Goal: Communication & Community: Answer question/provide support

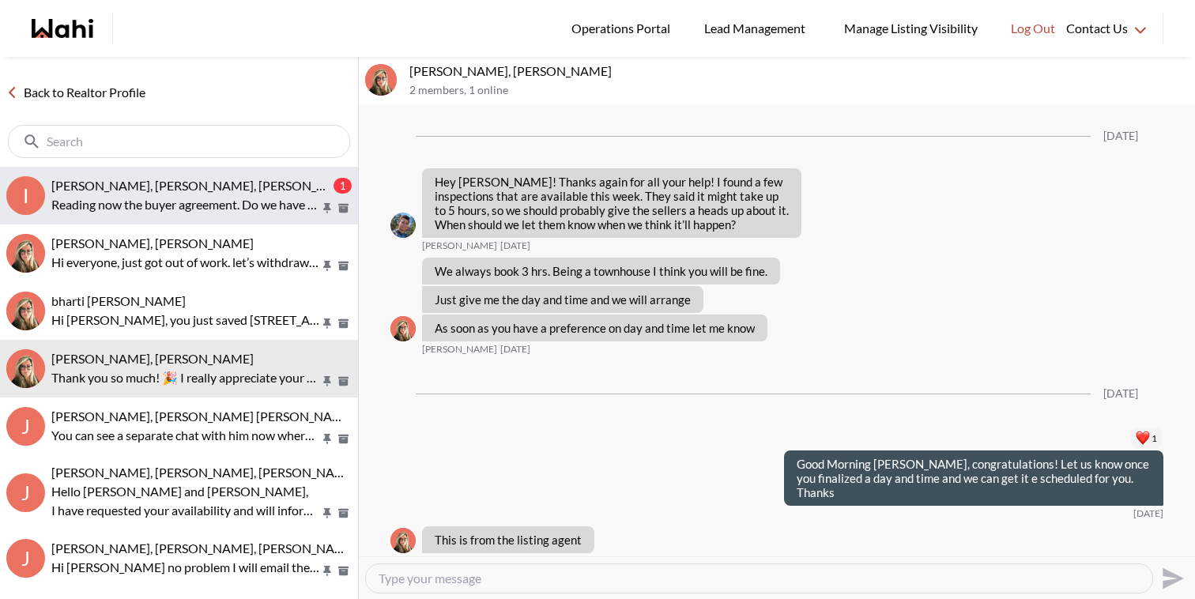
scroll to position [1714, 0]
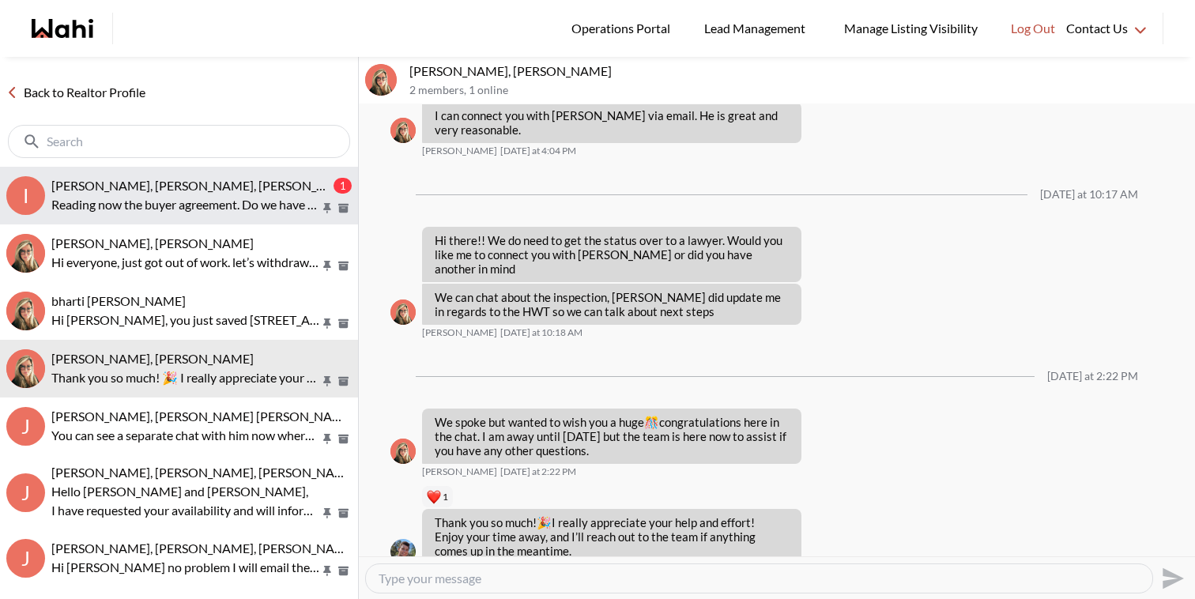
click at [164, 174] on button "I Irina Krasyuk, Kseniya Krasyuk, Faraz 1 Reading now the buyer agreement. Do w…" at bounding box center [179, 196] width 358 height 58
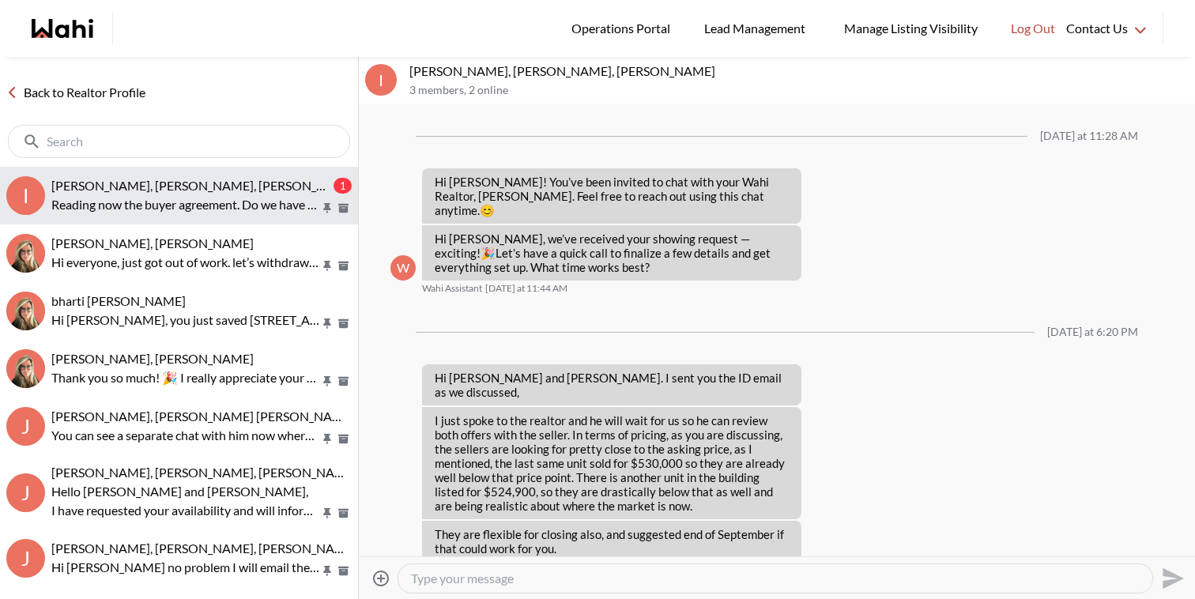
scroll to position [785, 0]
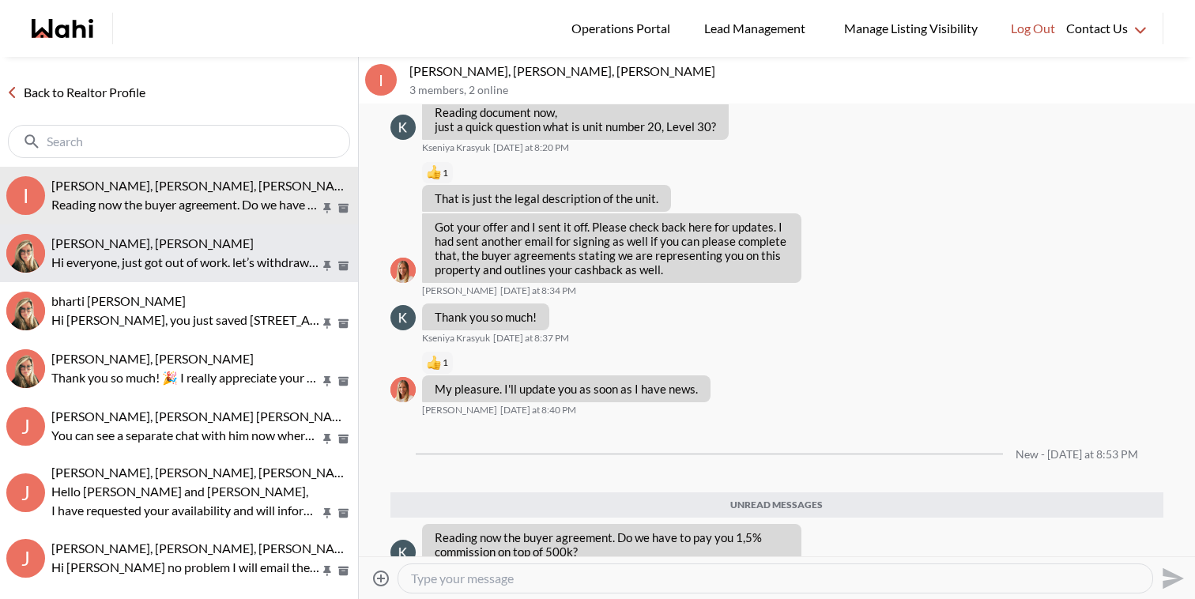
click at [183, 231] on button "Sean Andrade, Barb Hi everyone, just got out of work. let’s withdraw this offer…" at bounding box center [179, 253] width 358 height 58
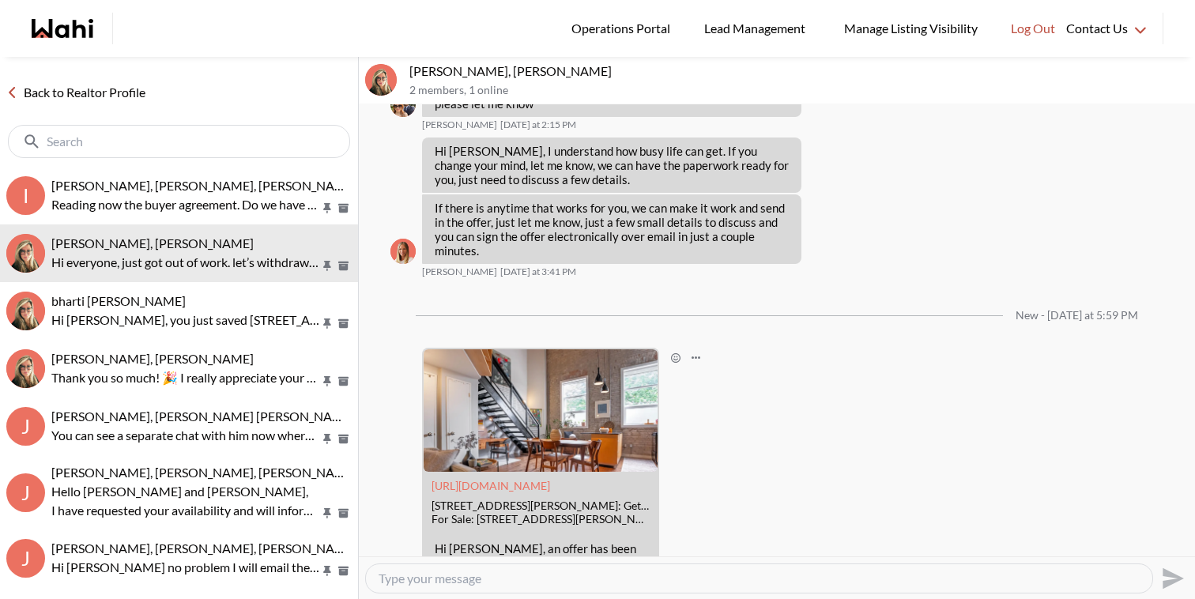
scroll to position [1680, 0]
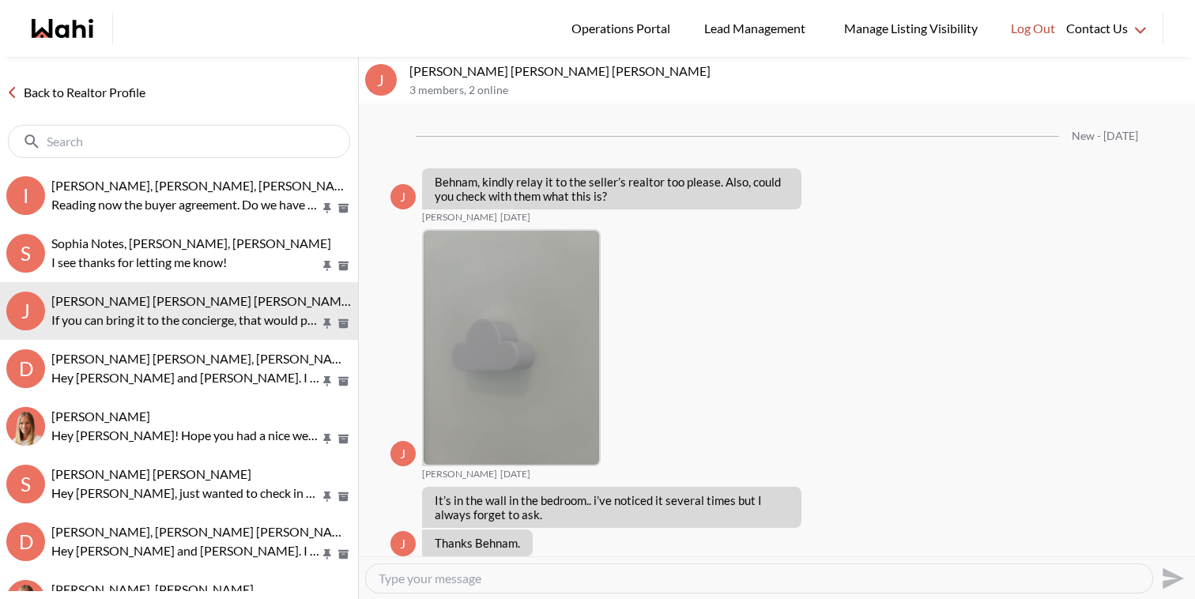
scroll to position [1819, 0]
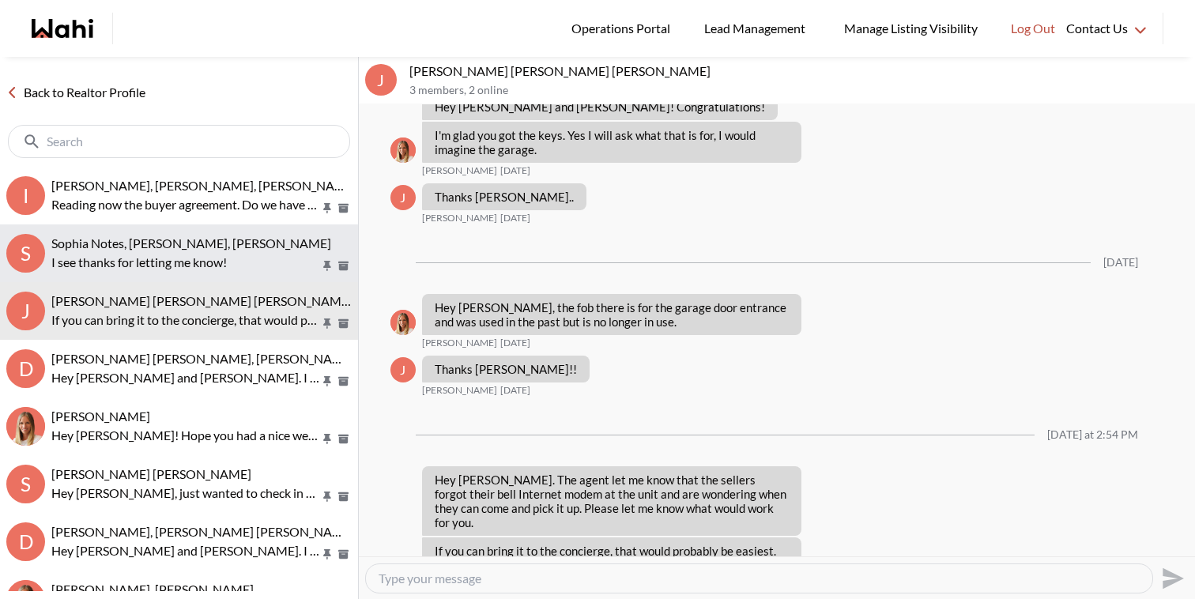
click at [126, 260] on p "I see thanks for letting me know!" at bounding box center [185, 262] width 269 height 19
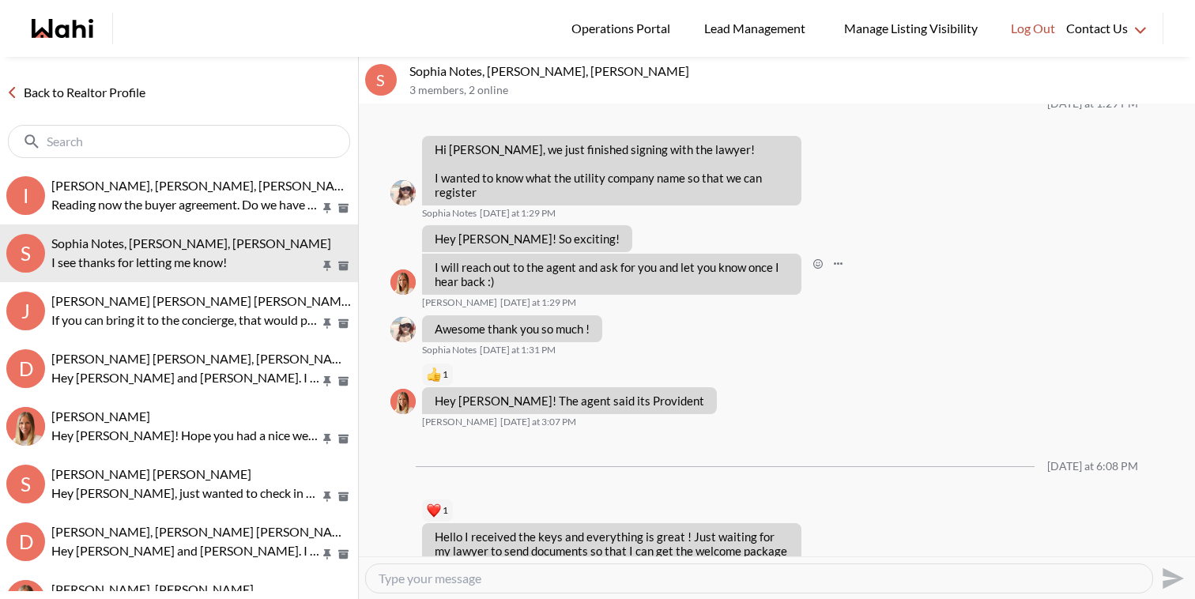
scroll to position [1654, 0]
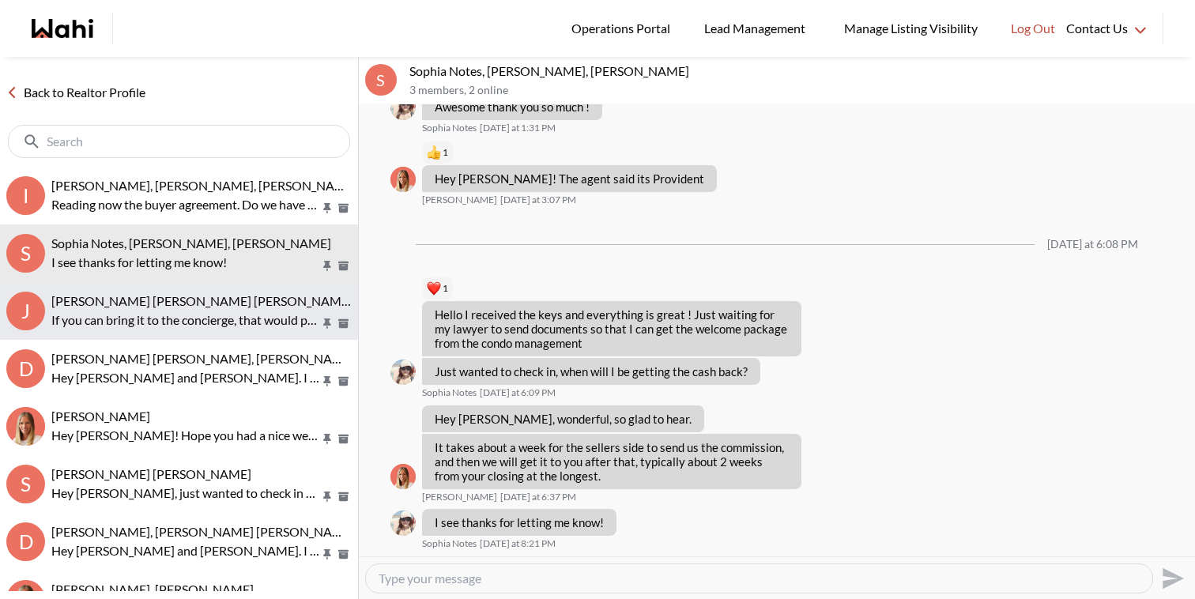
click at [253, 303] on span "Jerose Agunod, Chris Agunod, Michelle" at bounding box center [201, 300] width 301 height 15
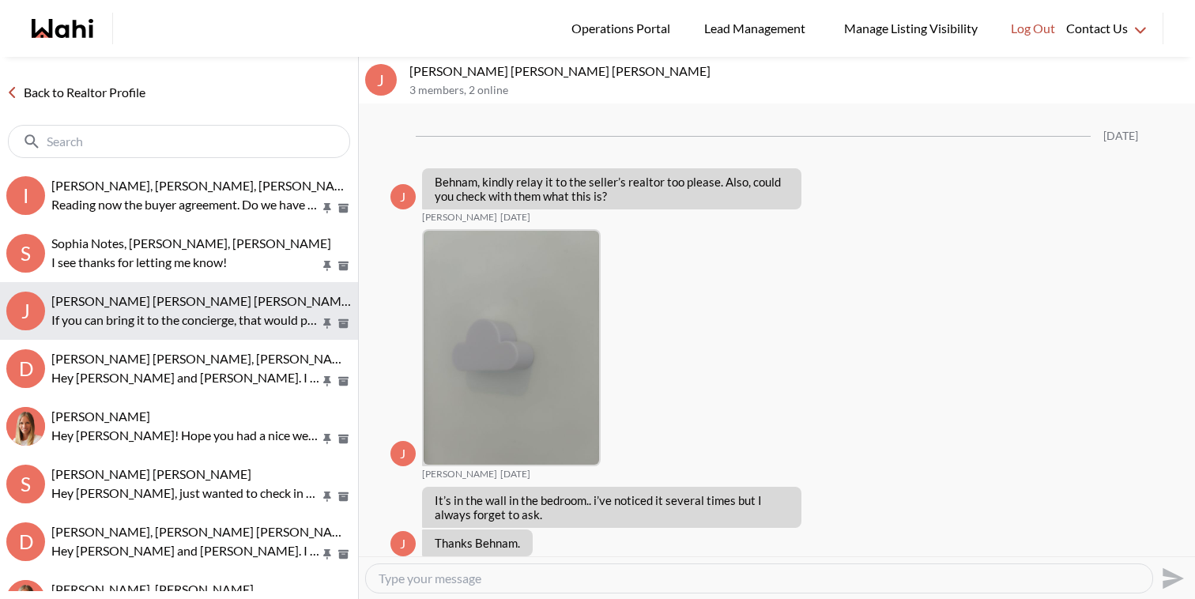
scroll to position [1819, 0]
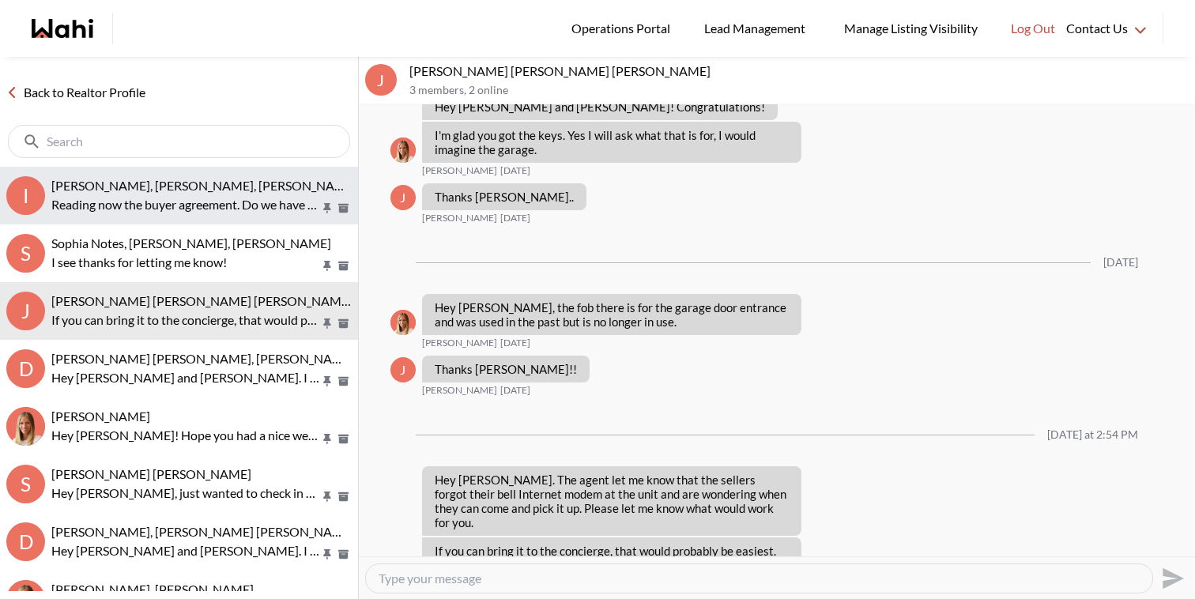
click at [205, 195] on p "Reading now the buyer agreement. Do we have to pay you 1,5% commission on top o…" at bounding box center [185, 204] width 269 height 19
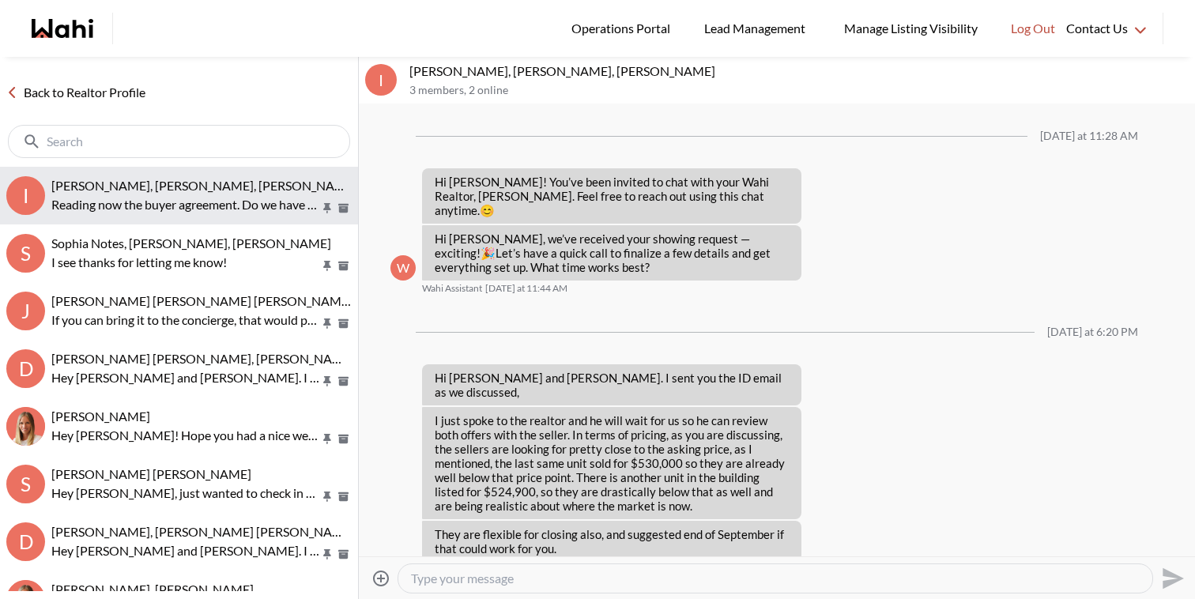
scroll to position [684, 0]
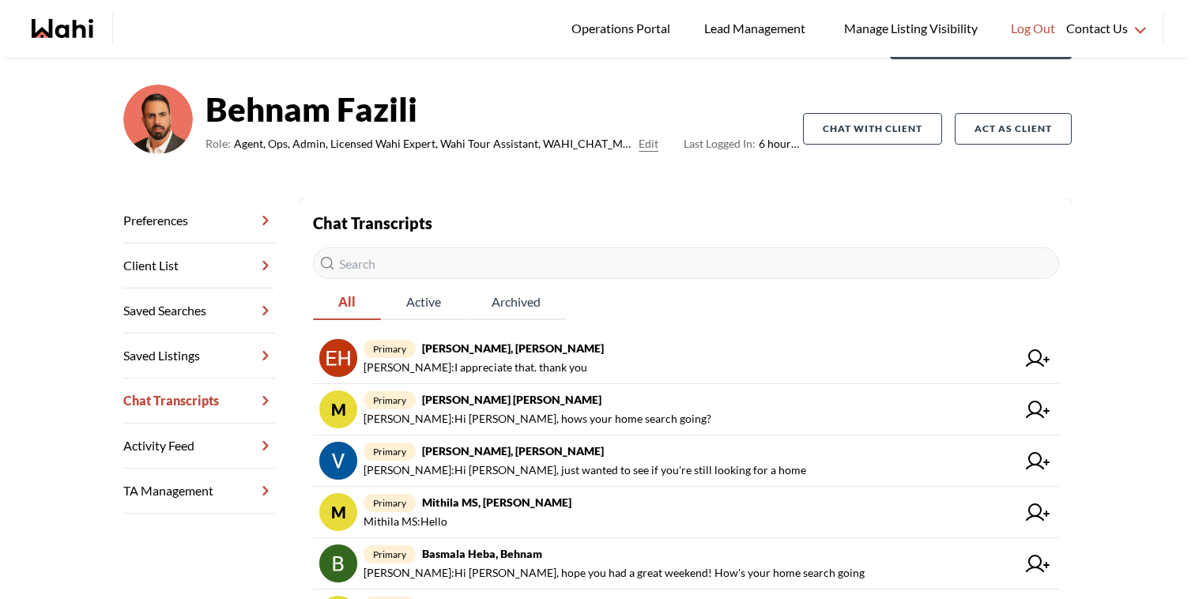
scroll to position [92, 0]
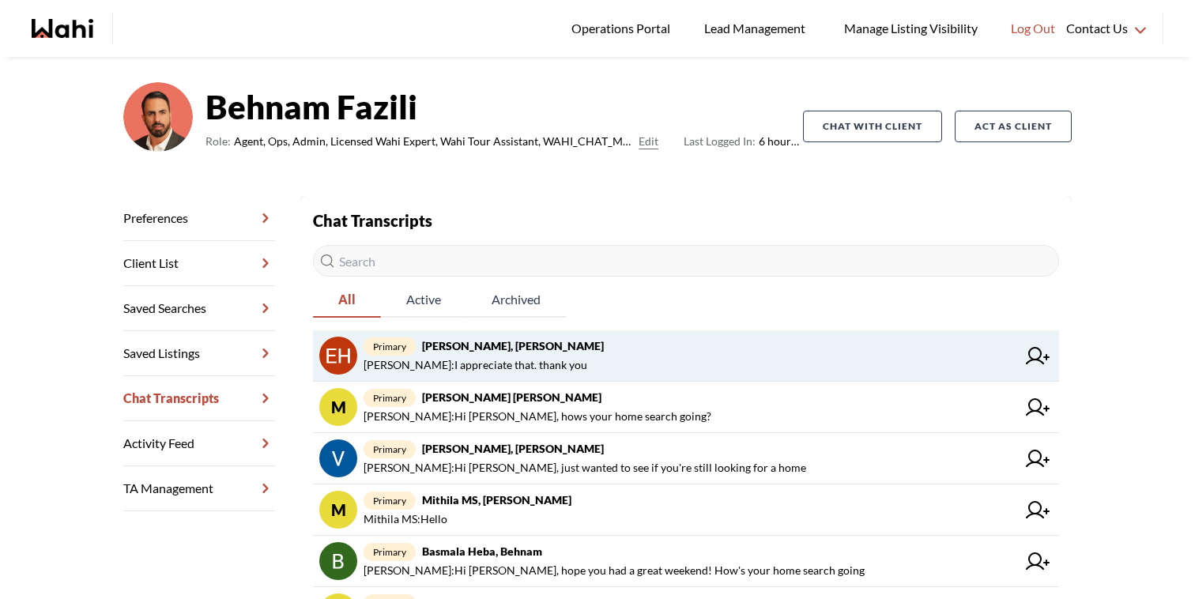
click at [690, 361] on span "[PERSON_NAME] : I appreciate that. thank you" at bounding box center [689, 365] width 653 height 19
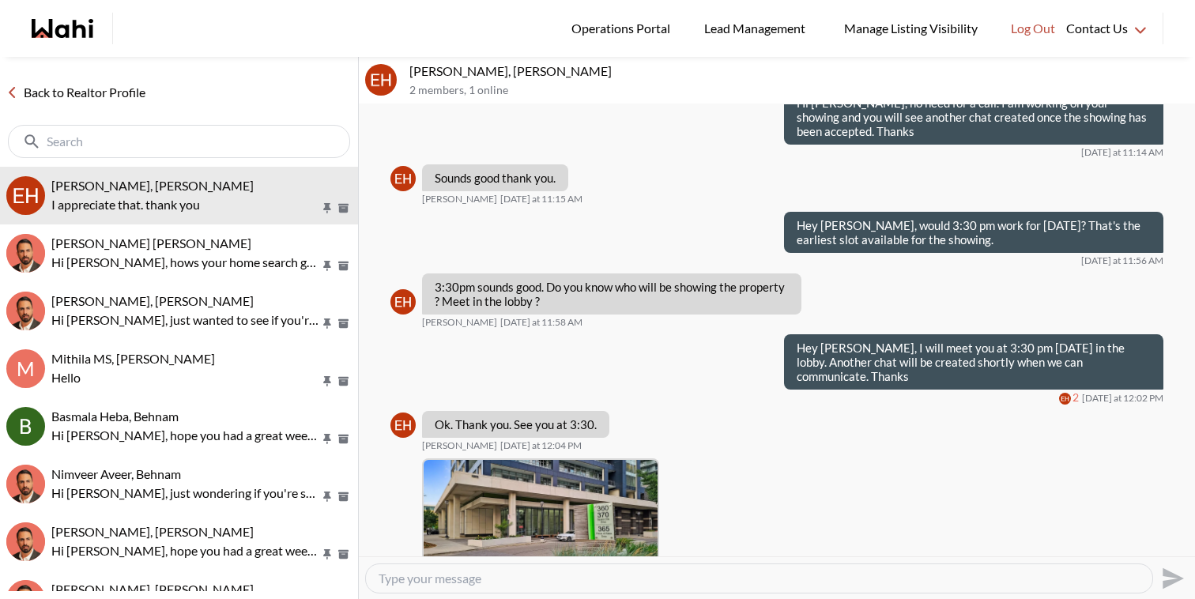
scroll to position [371, 0]
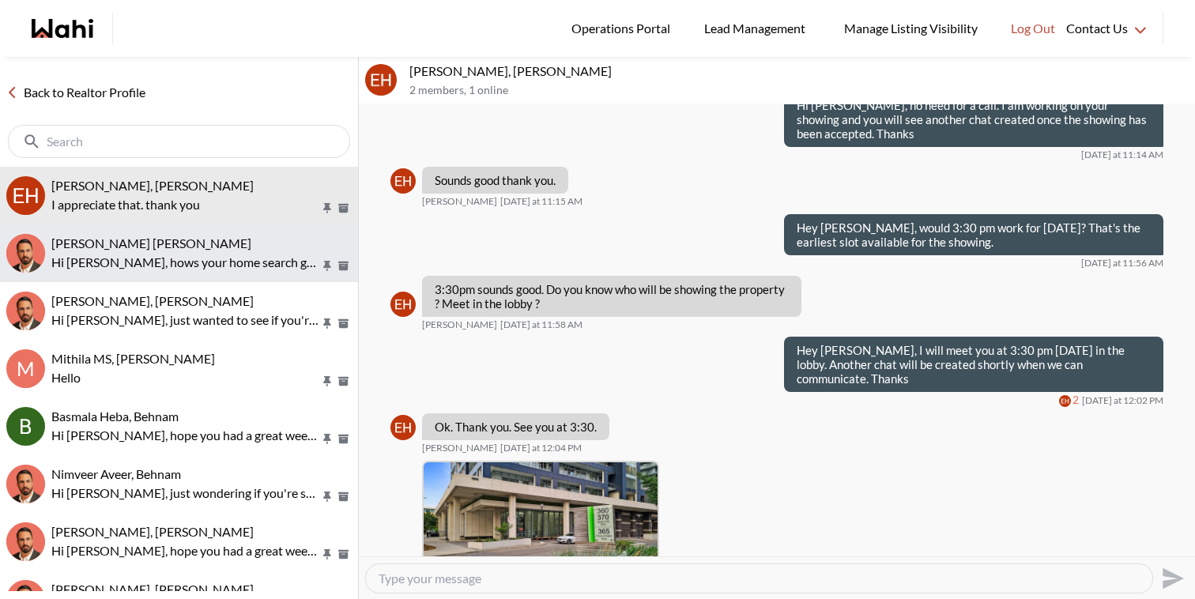
click at [237, 266] on p "Hi [PERSON_NAME], hows your home search going?" at bounding box center [185, 262] width 269 height 19
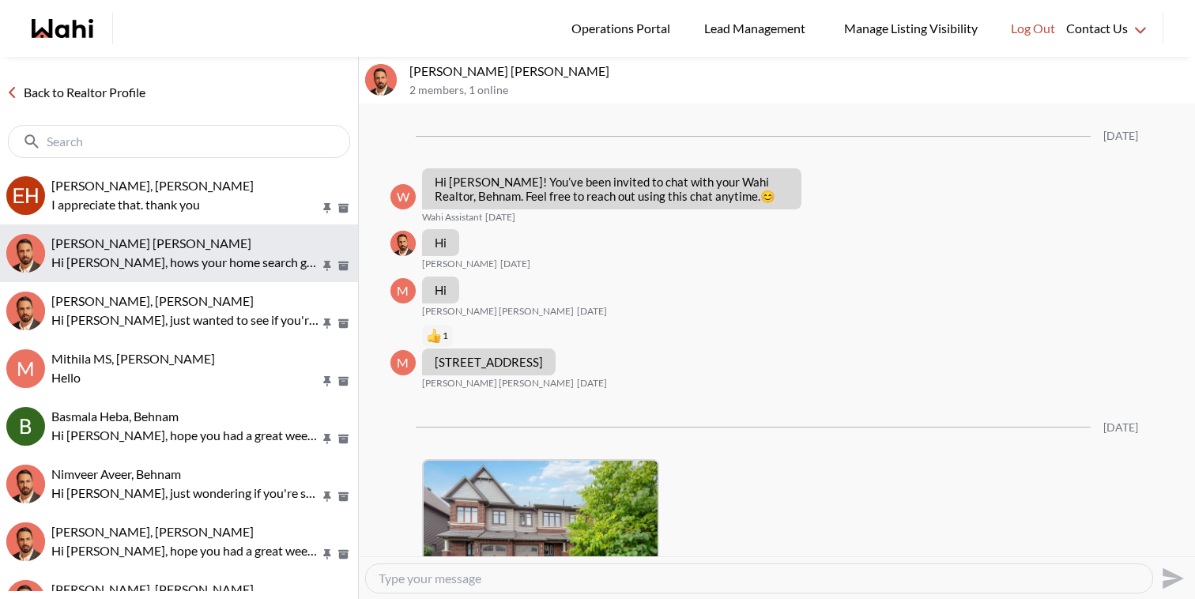
scroll to position [924, 0]
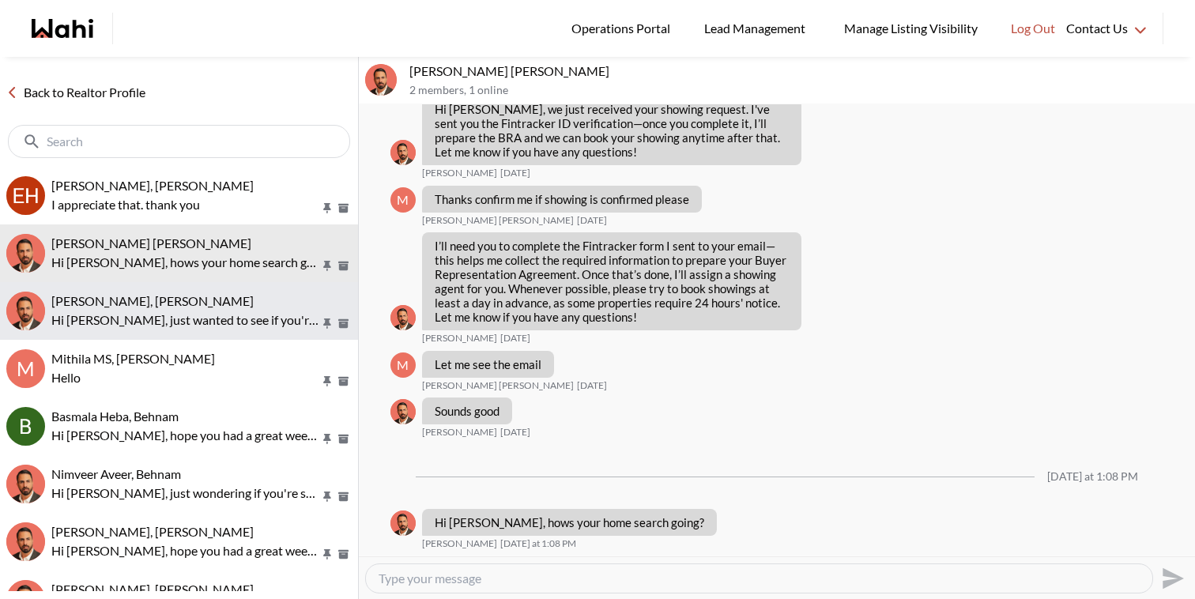
click at [238, 312] on p "Hi [PERSON_NAME], just wanted to see if you're still looking for a home" at bounding box center [185, 319] width 269 height 19
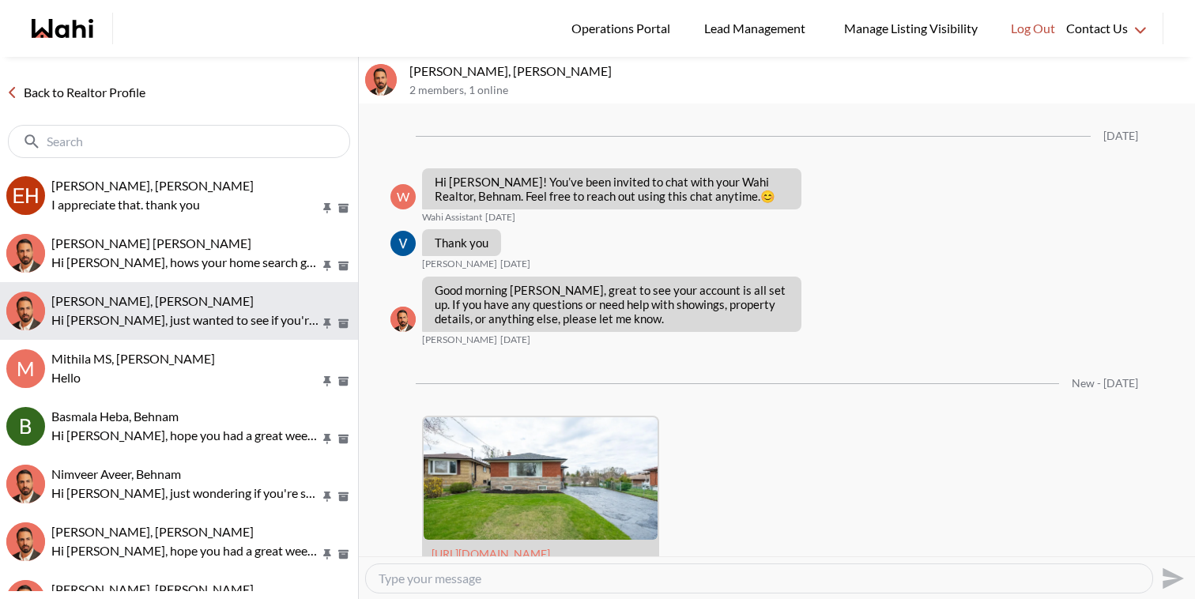
scroll to position [630, 0]
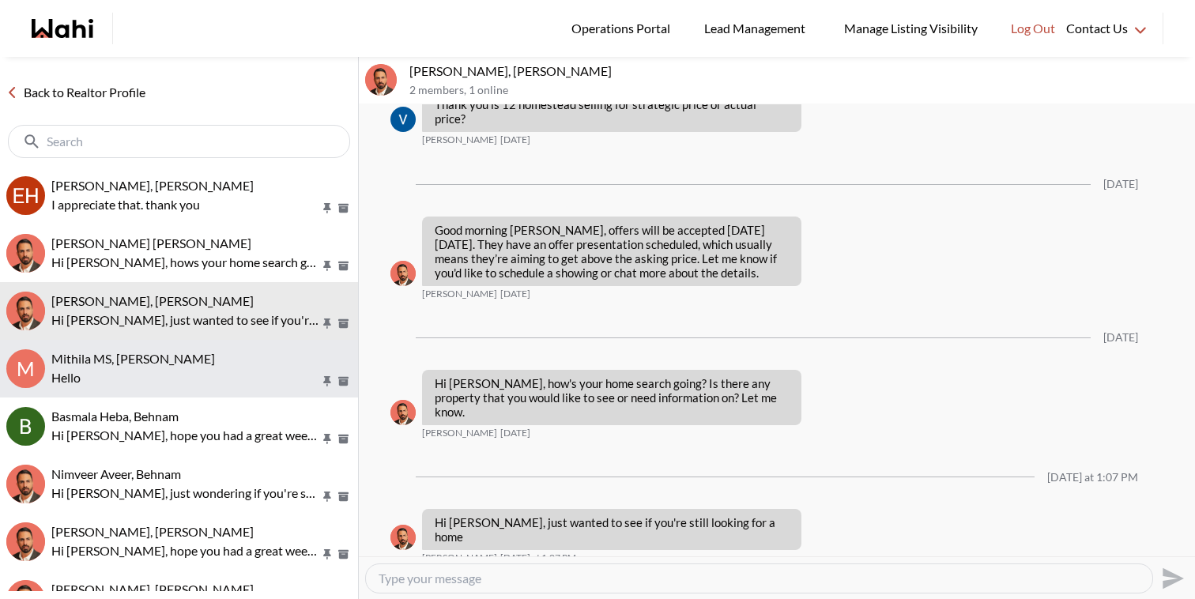
click at [235, 362] on div "Mithila MS, [PERSON_NAME]" at bounding box center [201, 359] width 300 height 16
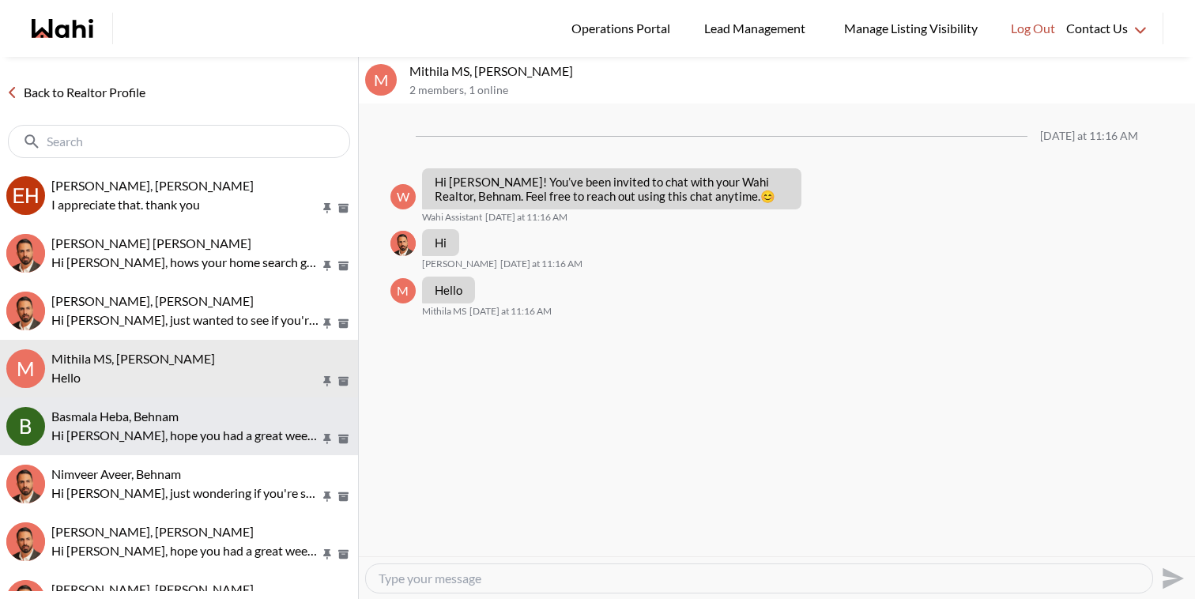
click at [239, 415] on div "Basmala Heba, Behnam" at bounding box center [201, 416] width 300 height 16
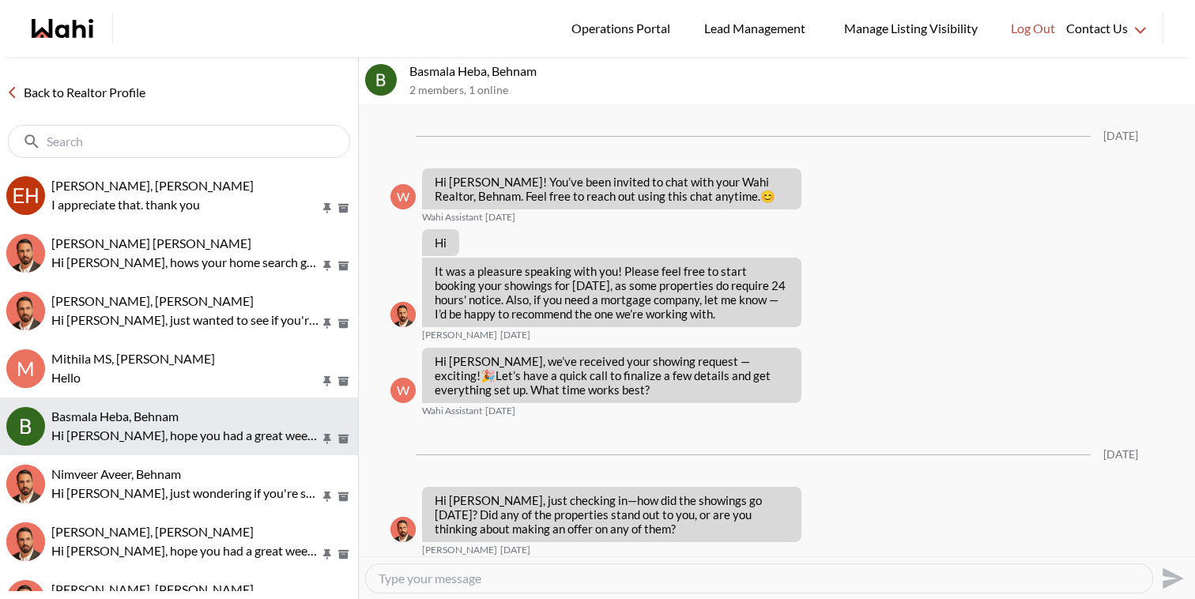
scroll to position [1120, 0]
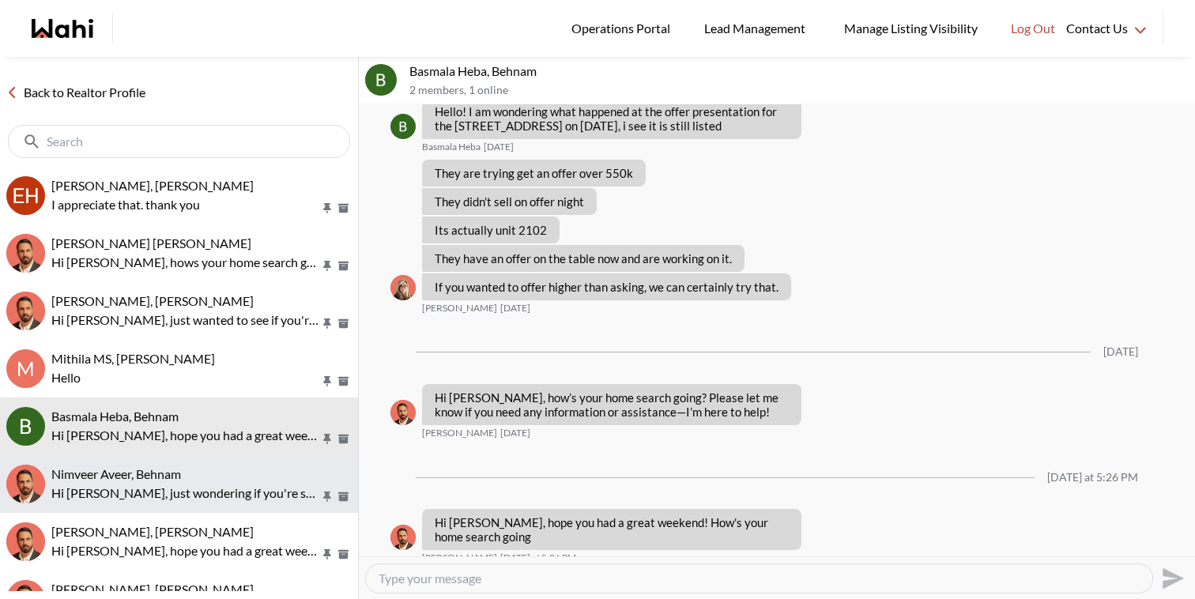
click at [245, 472] on div "Nimveer Aveer, Behnam" at bounding box center [201, 474] width 300 height 16
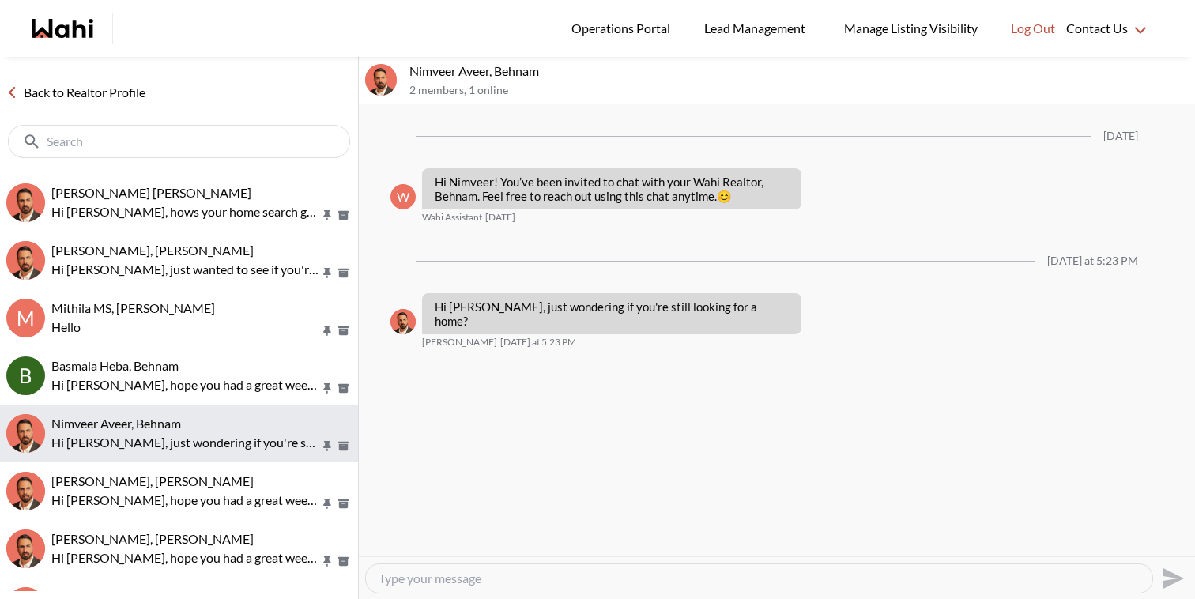
scroll to position [56, 0]
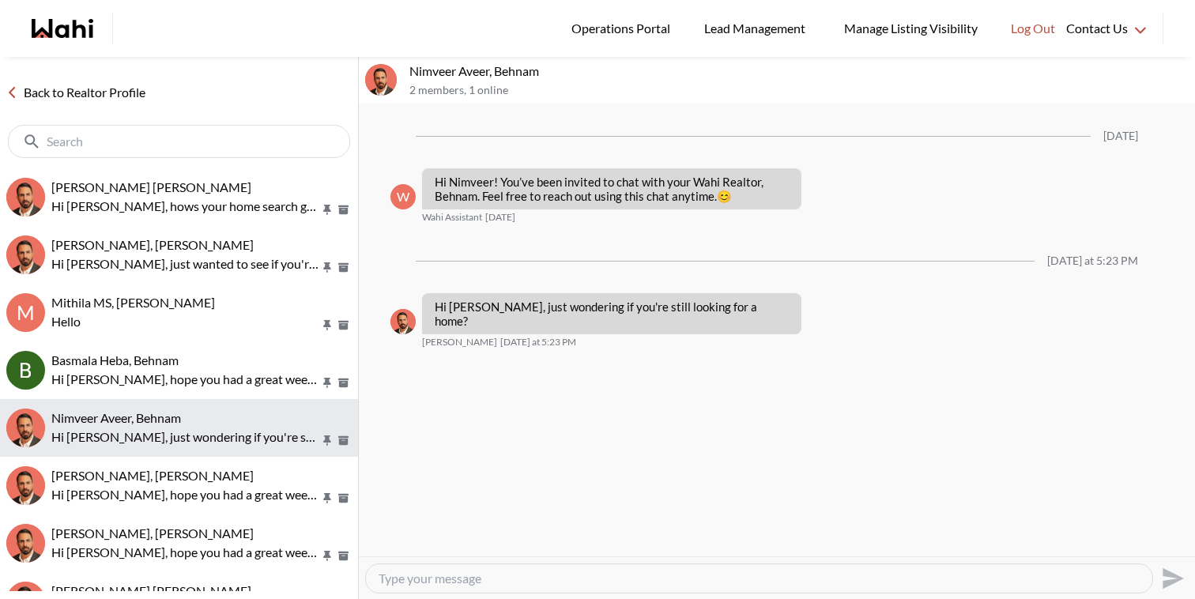
click at [245, 472] on div "[PERSON_NAME], [PERSON_NAME]" at bounding box center [201, 476] width 300 height 16
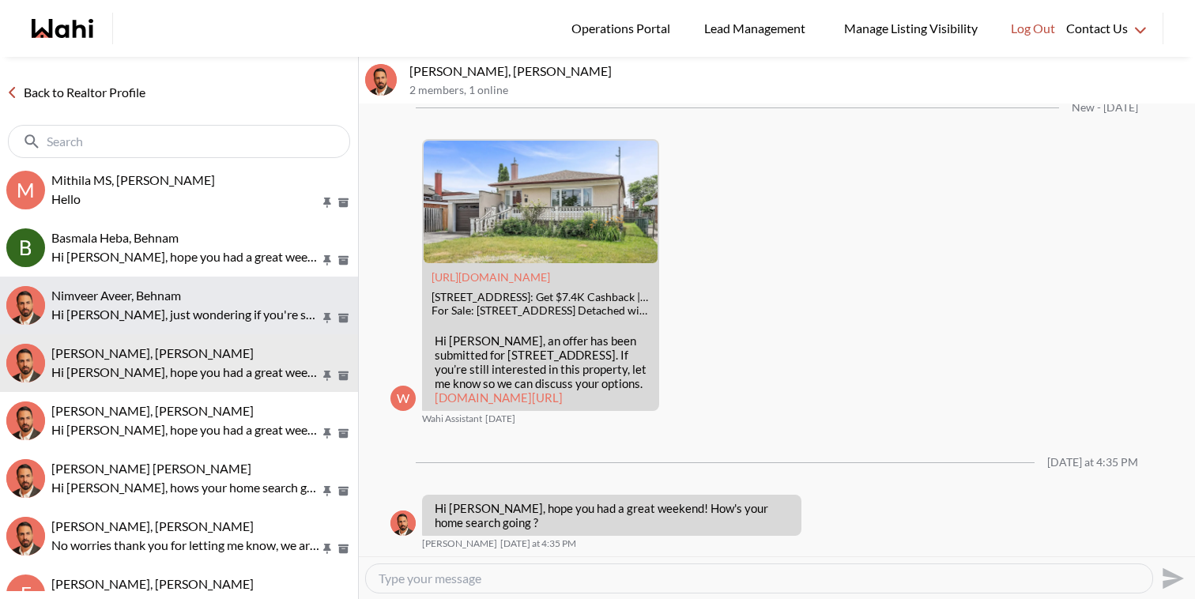
scroll to position [180, 0]
